Goal: Task Accomplishment & Management: Contribute content

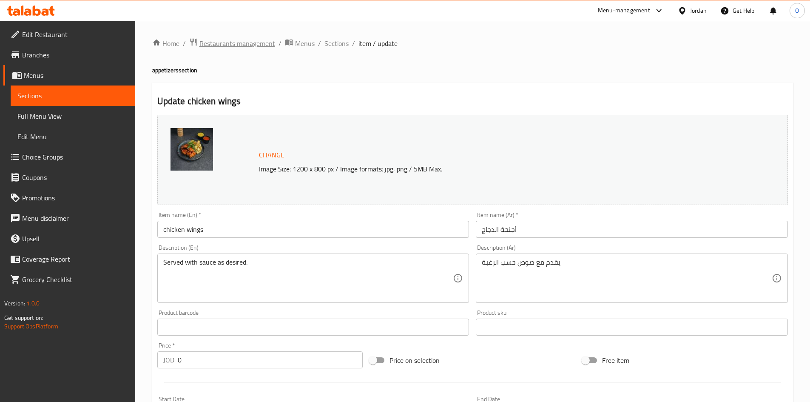
click at [244, 45] on span "Restaurants management" at bounding box center [237, 43] width 76 height 10
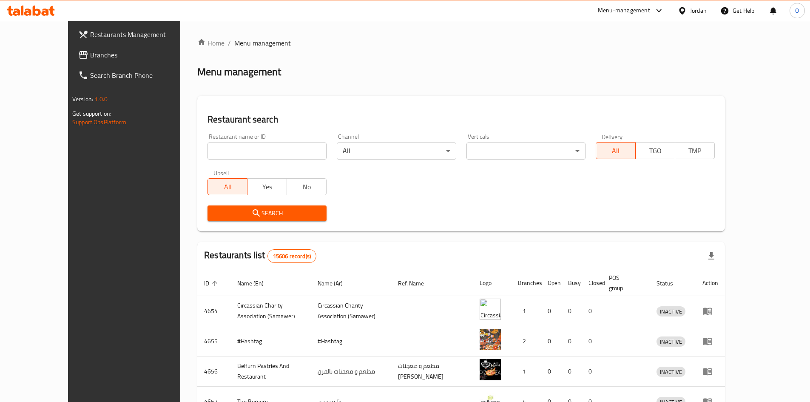
click at [90, 51] on span "Branches" at bounding box center [143, 55] width 106 height 10
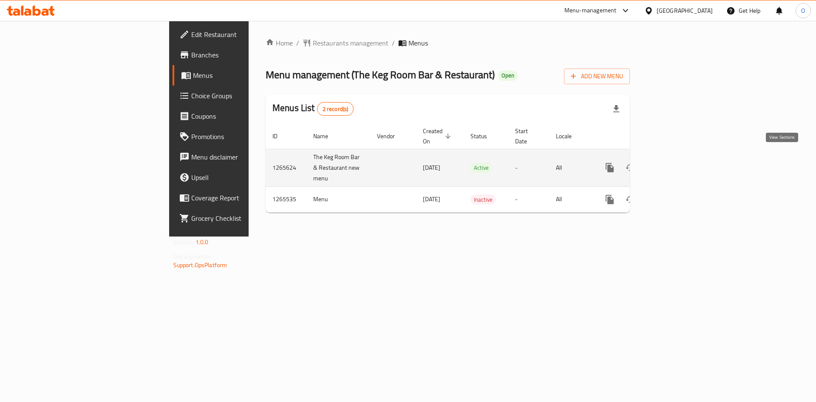
click at [677, 162] on icon "enhanced table" at bounding box center [671, 167] width 10 height 10
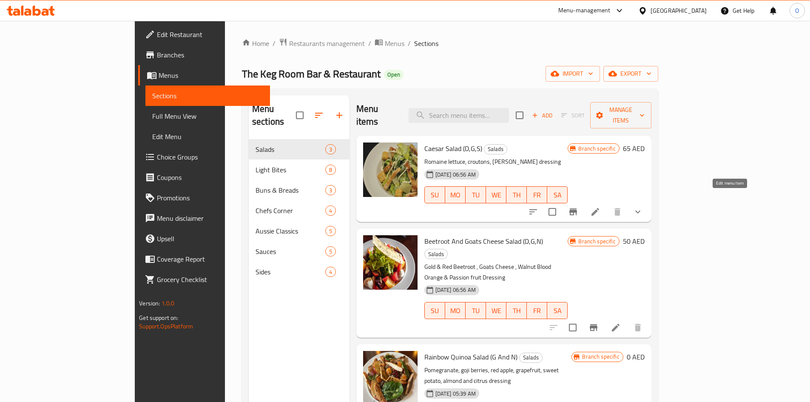
click at [600, 207] on icon at bounding box center [595, 212] width 10 height 10
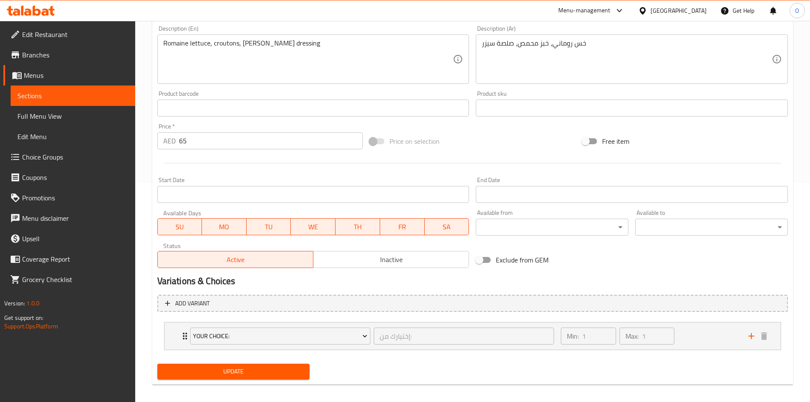
scroll to position [225, 0]
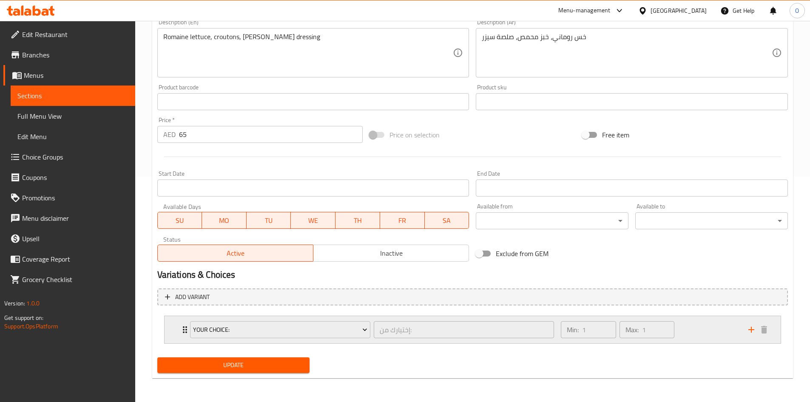
click at [175, 333] on div "Your Choice: إختيارك من: ​ Min: 1 ​ Max: 1 ​" at bounding box center [473, 329] width 616 height 27
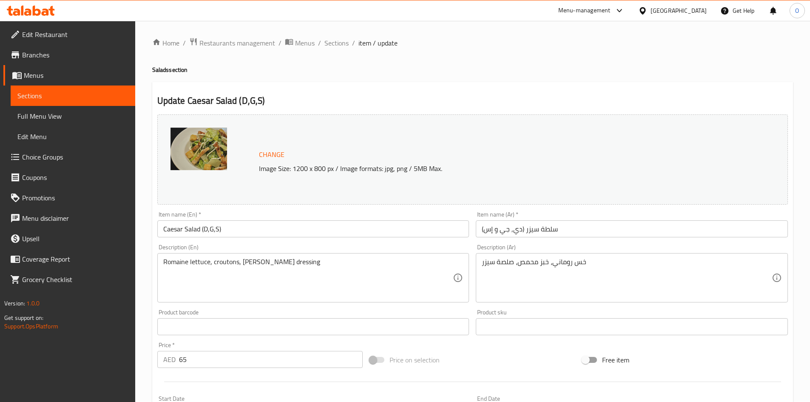
scroll to position [0, 0]
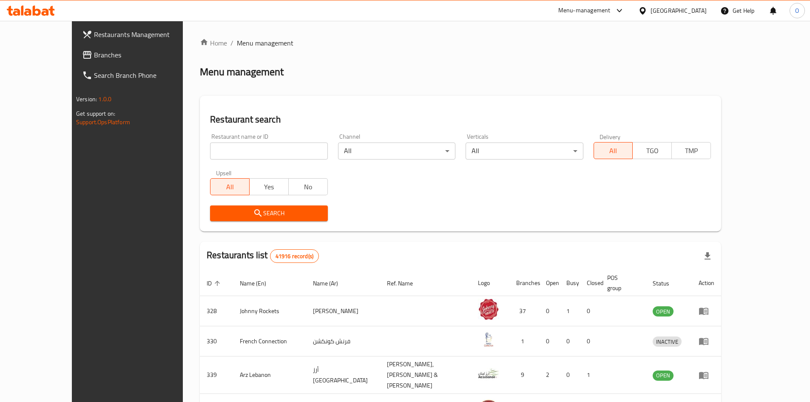
click at [94, 54] on span "Branches" at bounding box center [147, 55] width 106 height 10
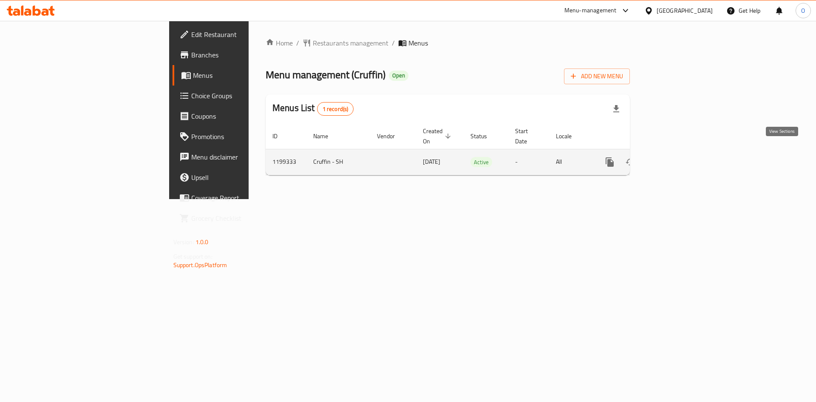
click at [675, 158] on icon "enhanced table" at bounding box center [672, 162] width 8 height 8
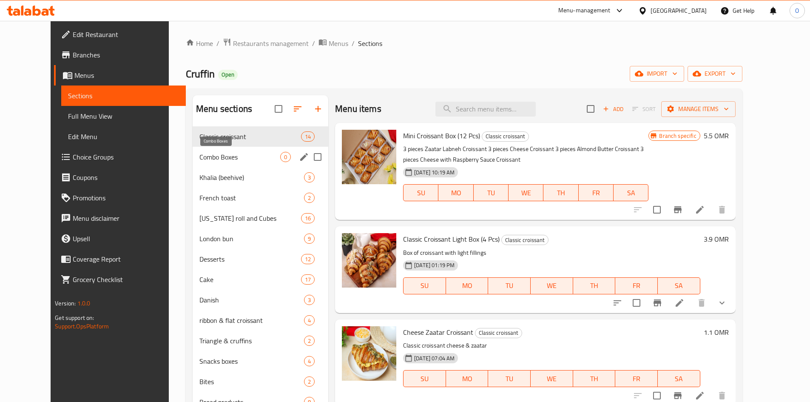
click at [205, 157] on span "Combo Boxes" at bounding box center [239, 157] width 81 height 10
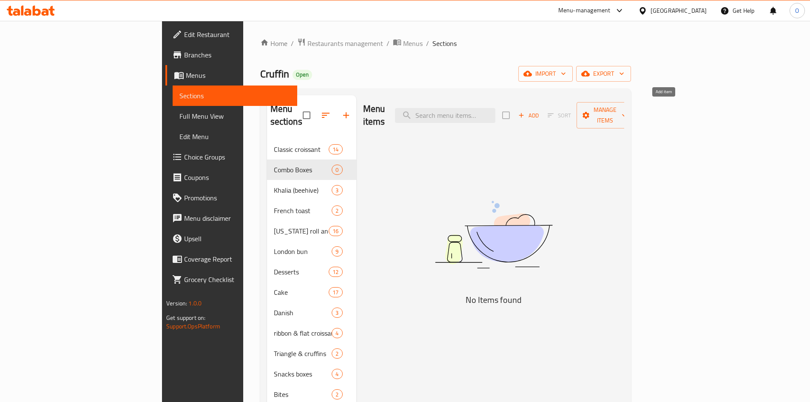
click at [540, 111] on span "Add" at bounding box center [528, 116] width 23 height 10
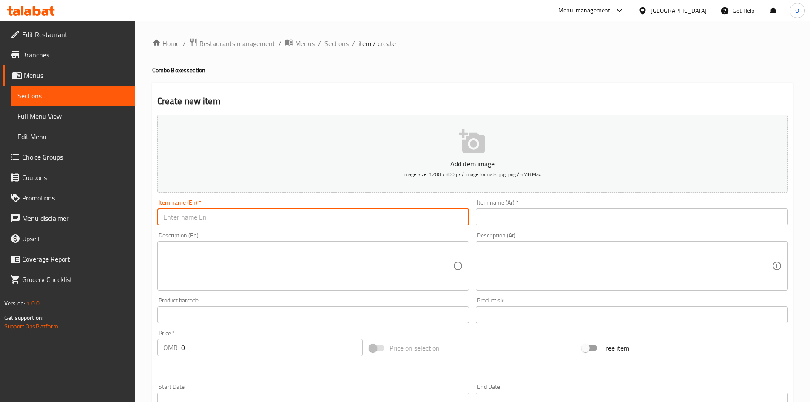
click at [224, 216] on input "text" at bounding box center [313, 216] width 312 height 17
paste input "combo box- 3 box"
type input "combo box- 3 box"
click at [606, 219] on input "text" at bounding box center [632, 216] width 312 height 17
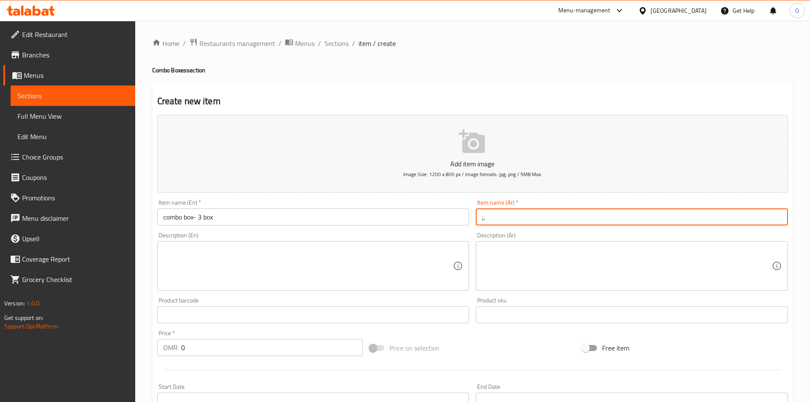
type input ";"
click at [480, 216] on input "كومبو بوكس" at bounding box center [632, 216] width 312 height 17
click at [480, 216] on input "- كومبو بوكس" at bounding box center [632, 216] width 312 height 17
click at [556, 218] on input "بوكس من 3 - كومبو بوكس" at bounding box center [632, 216] width 312 height 17
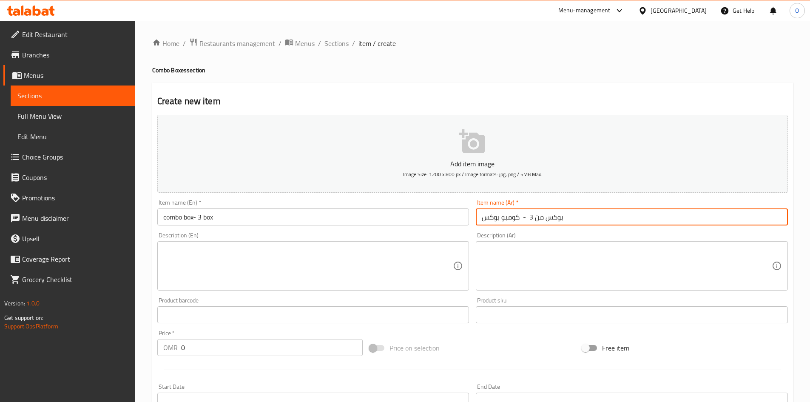
click at [556, 218] on input "بوكس من 3 - كومبو بوكس" at bounding box center [632, 216] width 312 height 17
type input "اختر بوكس من 3"
click at [199, 218] on input "combo box- 3 box" at bounding box center [313, 216] width 312 height 17
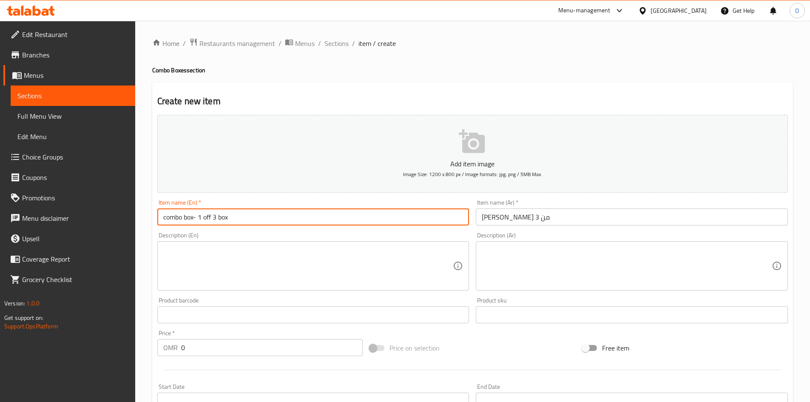
click at [230, 217] on input "combo box- 1 off 3 box" at bounding box center [313, 216] width 312 height 17
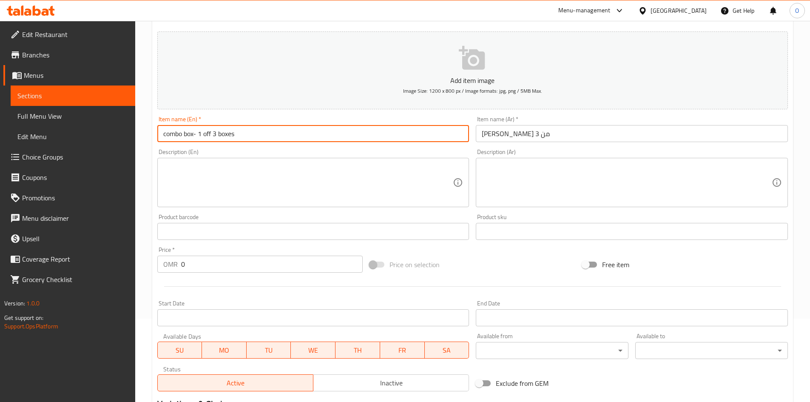
scroll to position [85, 0]
type input "combo box- 1 off 3 boxes"
click at [246, 179] on textarea at bounding box center [308, 181] width 290 height 40
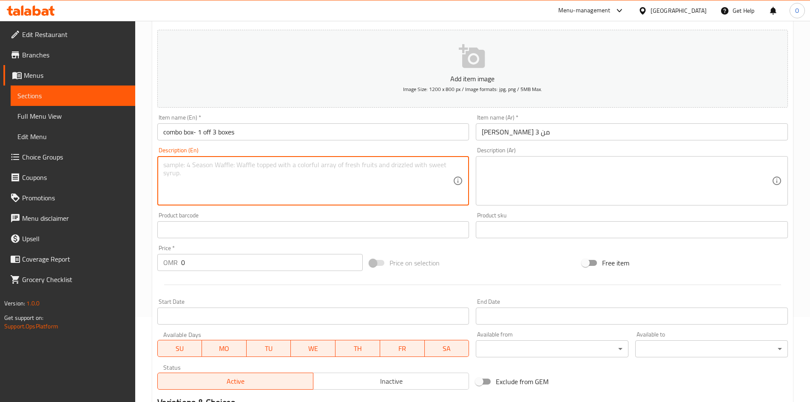
paste textarea "Create your perfect meal with our Combo Box featuring any three boxes of your c…"
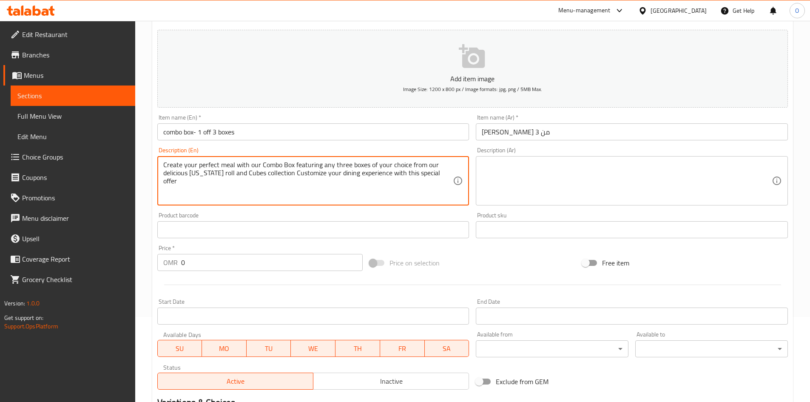
type textarea "Create your perfect meal with our Combo Box featuring any three boxes of your c…"
click at [202, 132] on input "combo box- 1 off 3 boxes" at bounding box center [313, 131] width 312 height 17
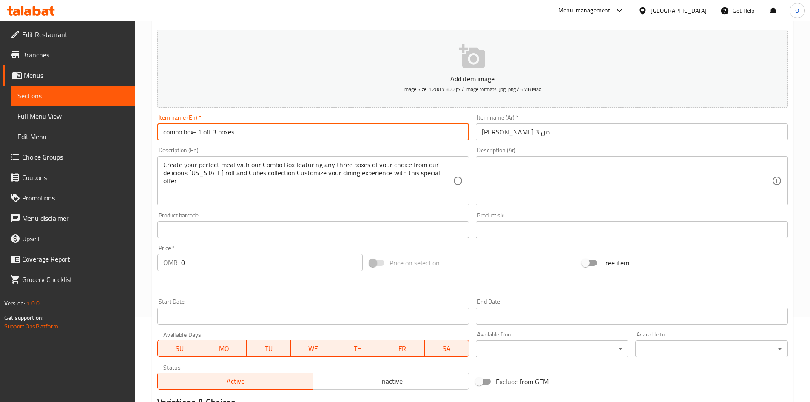
click at [202, 132] on input "combo box- 1 off 3 boxes" at bounding box center [313, 131] width 312 height 17
paste input "3 box"
type input "combo box- 3 box"
click at [505, 133] on input "اختر بوكس من 3" at bounding box center [632, 131] width 312 height 17
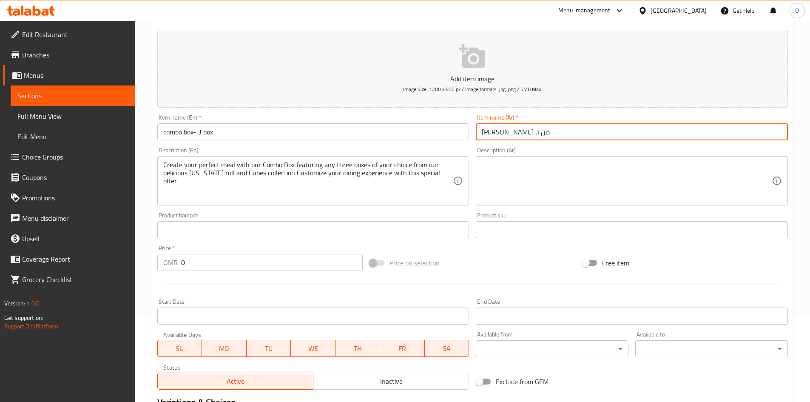
click at [505, 133] on input "اختر بوكس من 3" at bounding box center [632, 131] width 312 height 17
type input ";"
type input "كومبو بوكس - 3 بوكس"
click at [514, 176] on textarea at bounding box center [627, 181] width 290 height 40
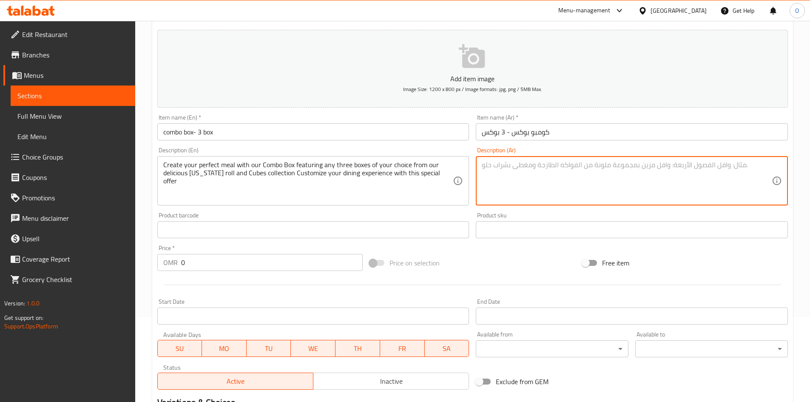
paste textarea "اصنع وجبتك المثالية مع صندوق الكومبو الخاص بنا الذي يضم أي ثلاثة صناديق من اختي…"
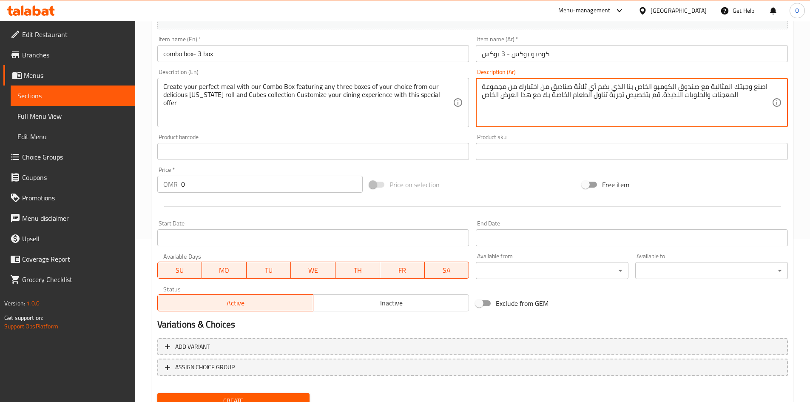
scroll to position [170, 0]
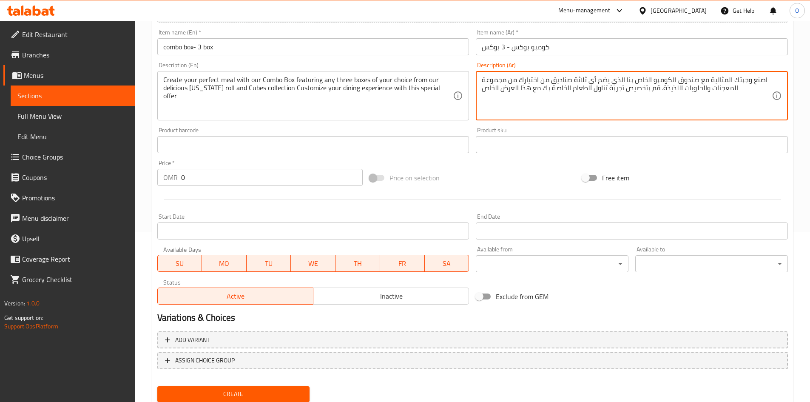
type textarea "اصنع وجبتك المثالية مع صندوق الكومبو الخاص بنا الذي يضم أي ثلاثة صناديق من اختي…"
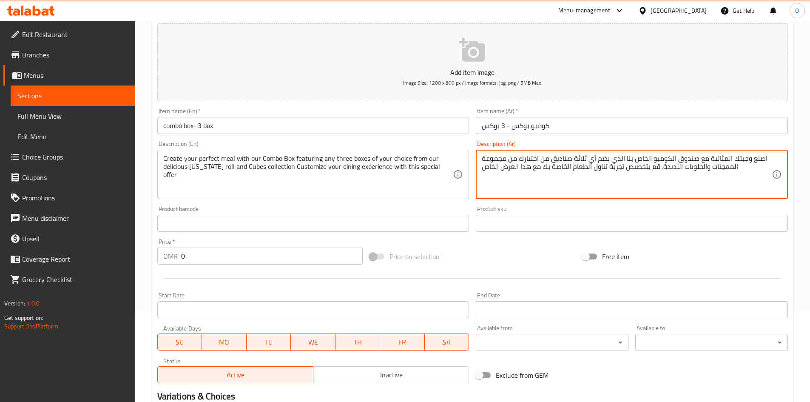
scroll to position [0, 0]
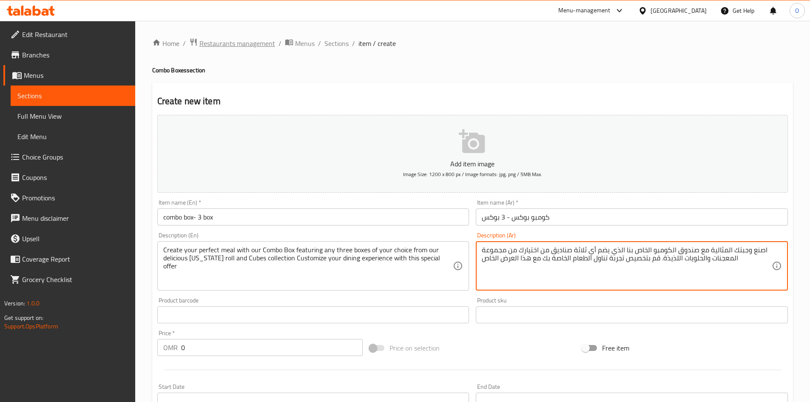
click at [234, 46] on span "Restaurants management" at bounding box center [237, 43] width 76 height 10
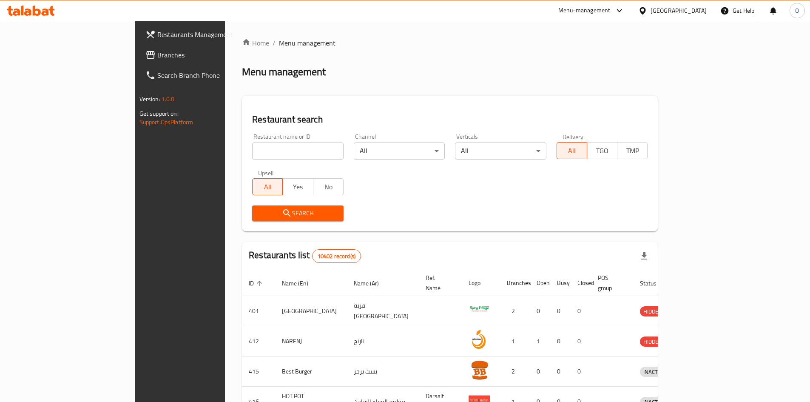
click at [157, 54] on span "Branches" at bounding box center [210, 55] width 106 height 10
